Goal: Communication & Community: Answer question/provide support

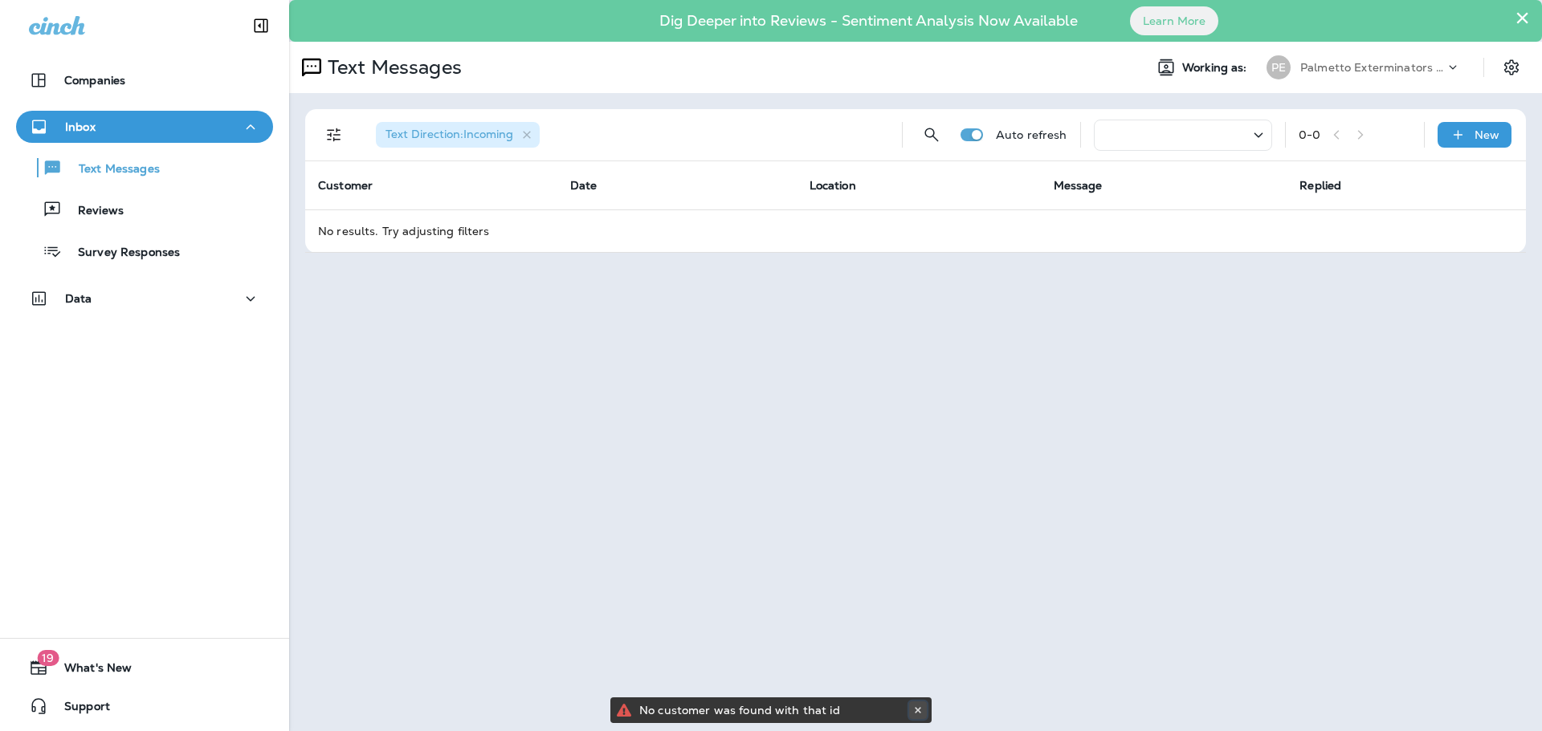
click at [916, 707] on icon at bounding box center [918, 711] width 10 height 10
